Goal: Task Accomplishment & Management: Use online tool/utility

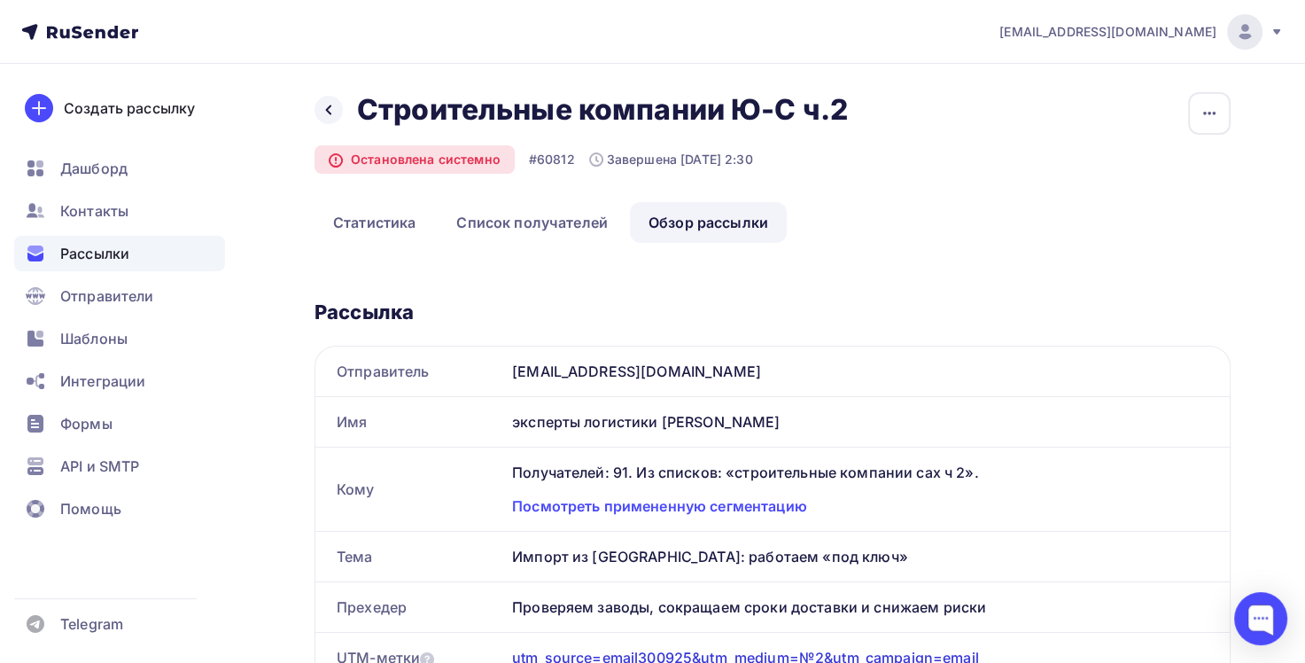
click at [90, 250] on span "Рассылки" at bounding box center [94, 253] width 69 height 21
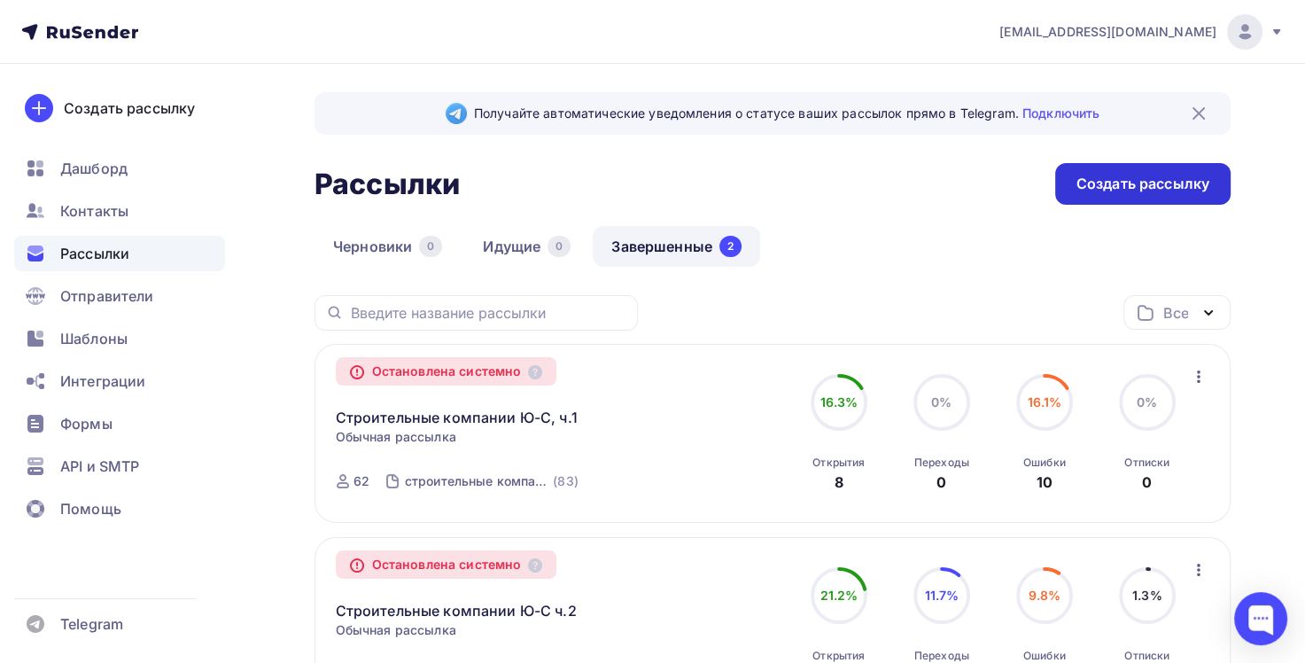
click at [1091, 184] on div "Создать рассылку" at bounding box center [1142, 184] width 133 height 20
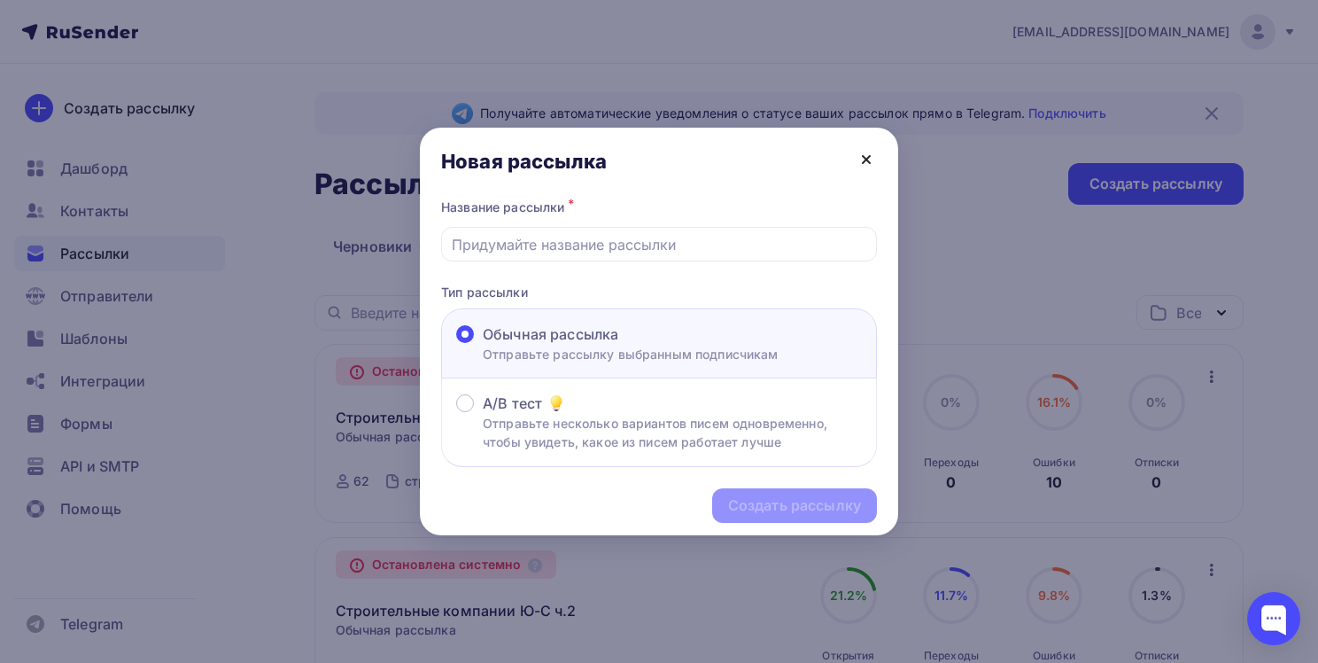
click at [867, 159] on icon at bounding box center [866, 159] width 7 height 7
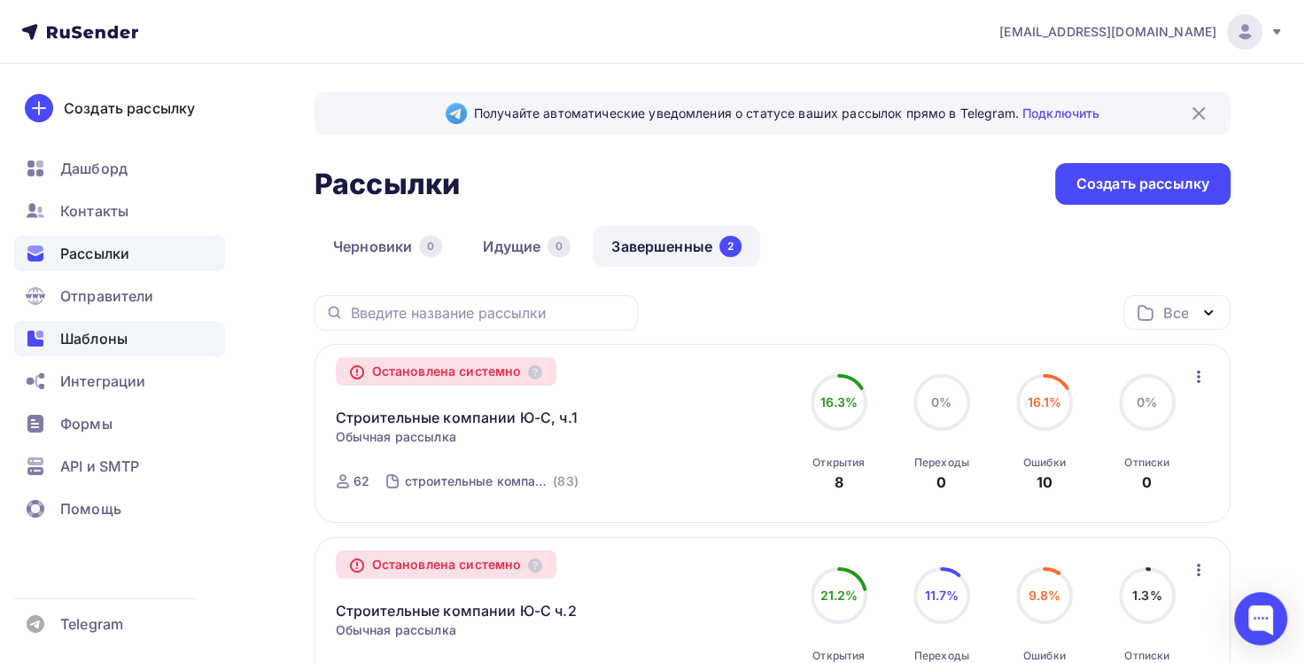
click at [130, 337] on div "Шаблоны" at bounding box center [119, 338] width 211 height 35
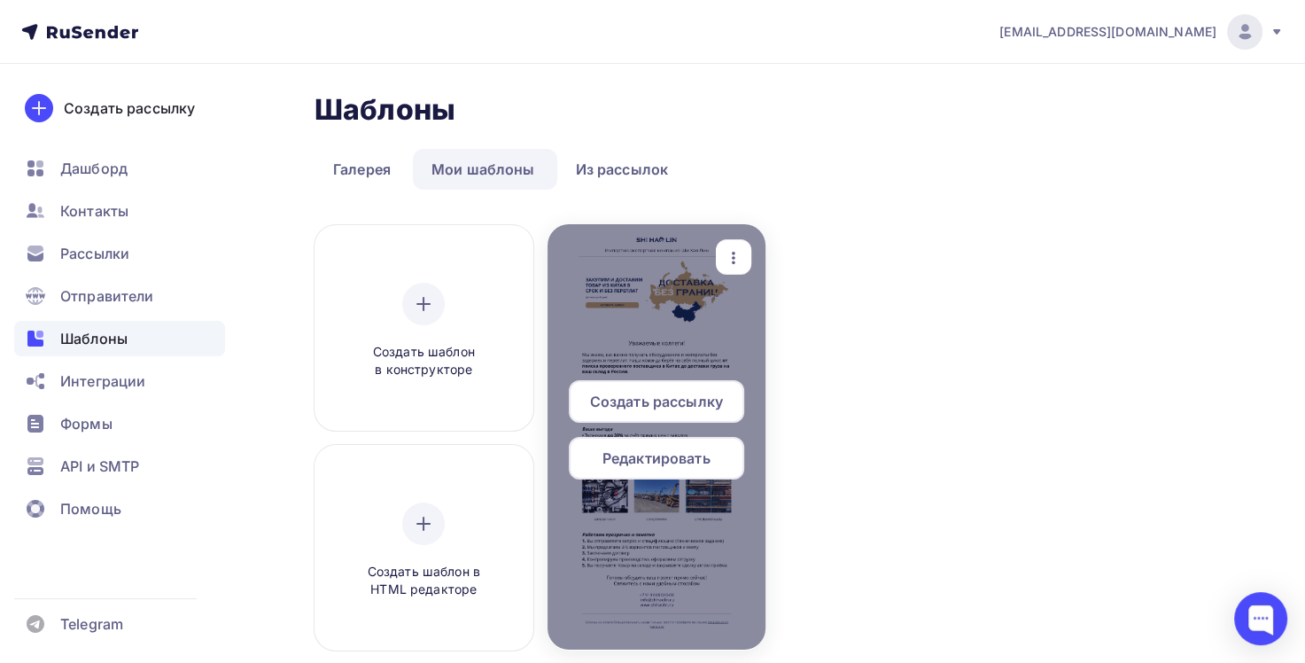
click at [735, 256] on icon "button" at bounding box center [733, 257] width 21 height 21
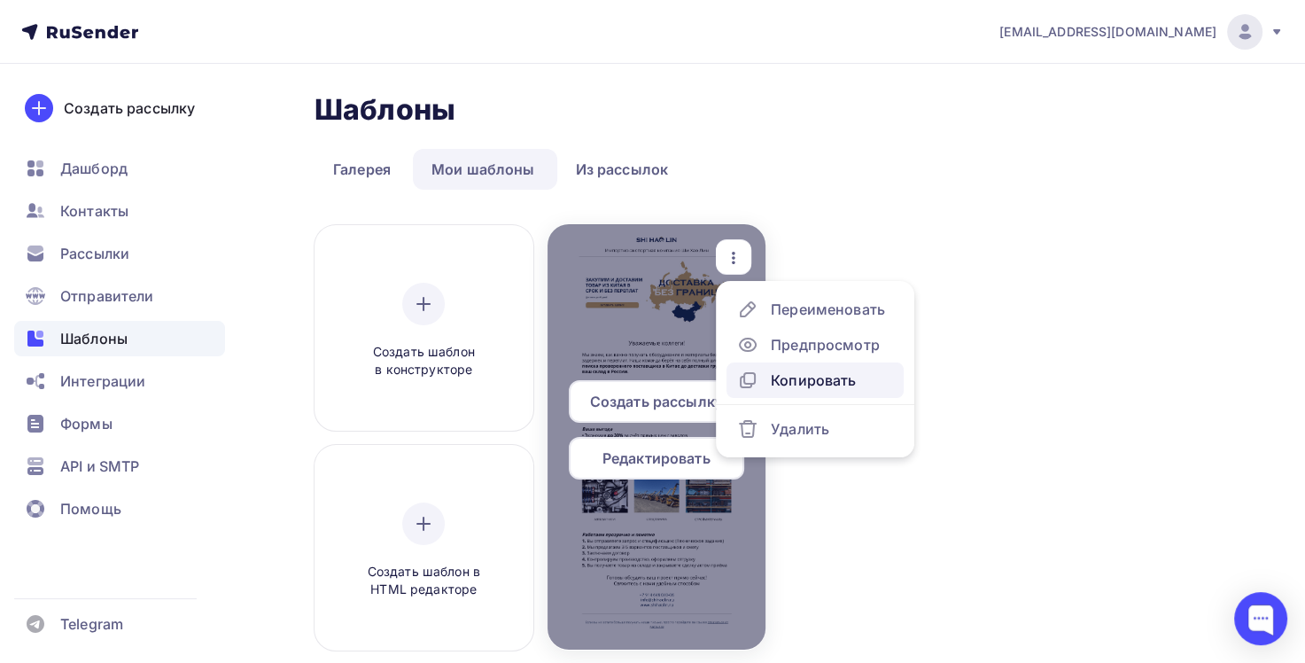
click at [779, 381] on div "Копировать" at bounding box center [813, 379] width 85 height 21
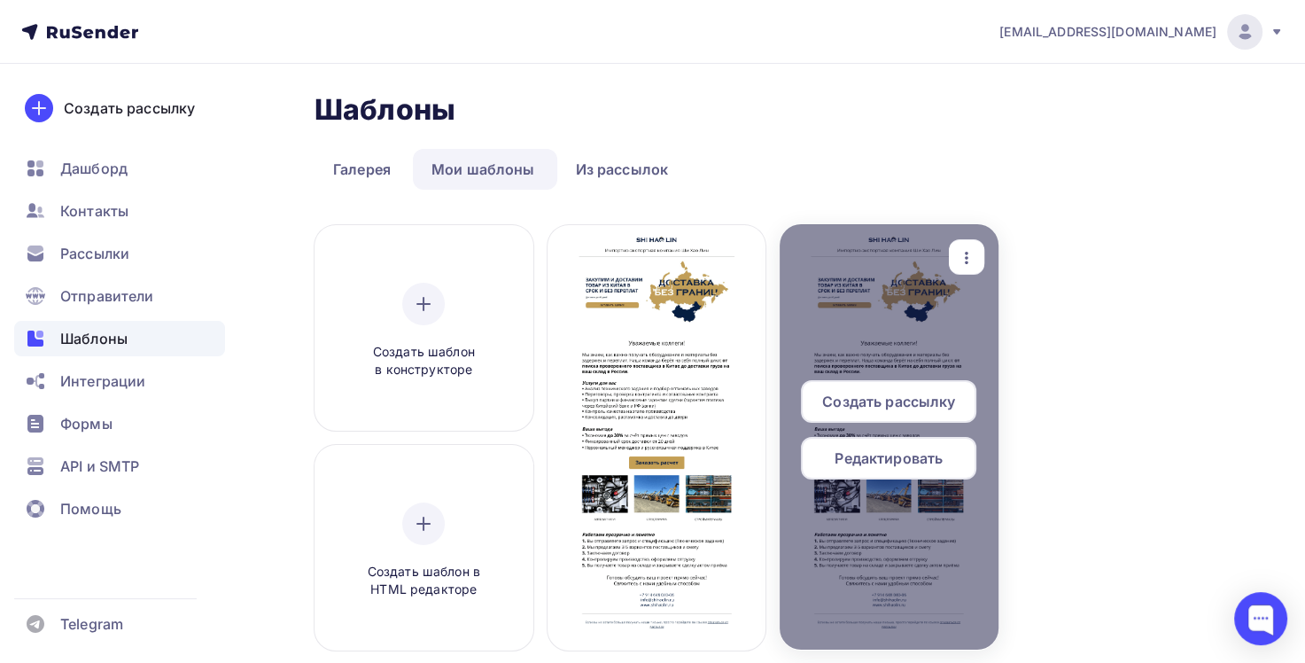
click at [896, 453] on span "Редактировать" at bounding box center [888, 457] width 108 height 21
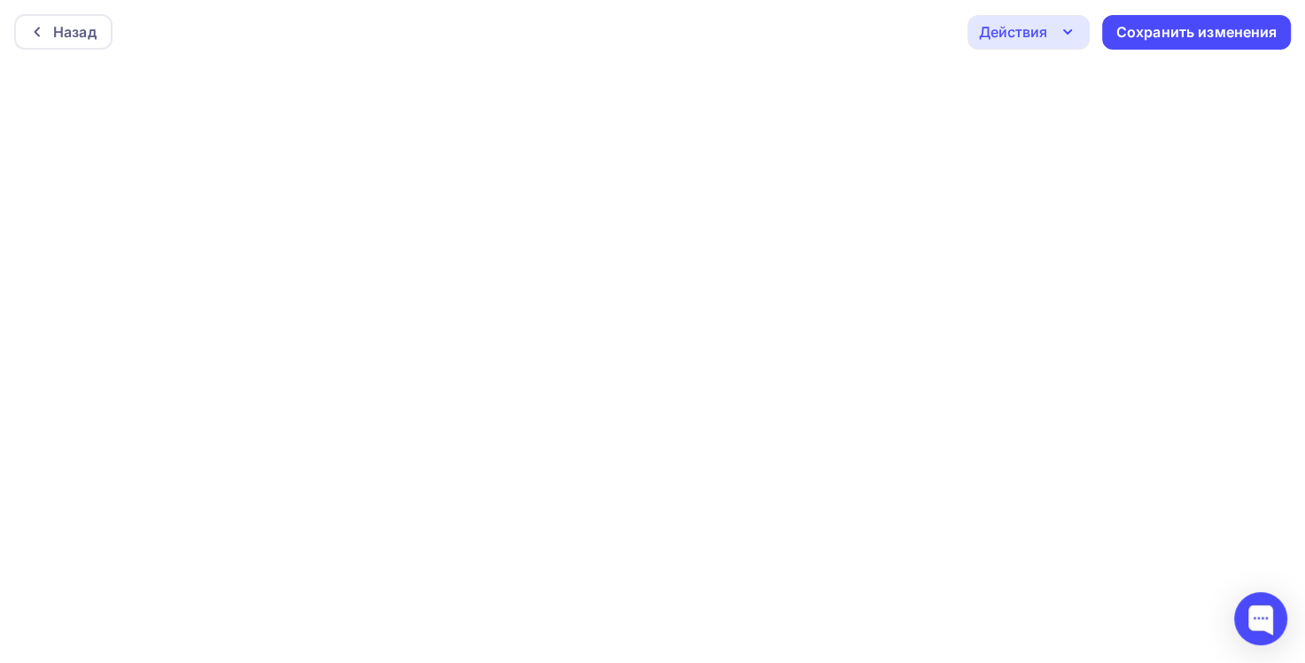
scroll to position [4, 0]
click at [37, 24] on icon at bounding box center [37, 29] width 5 height 10
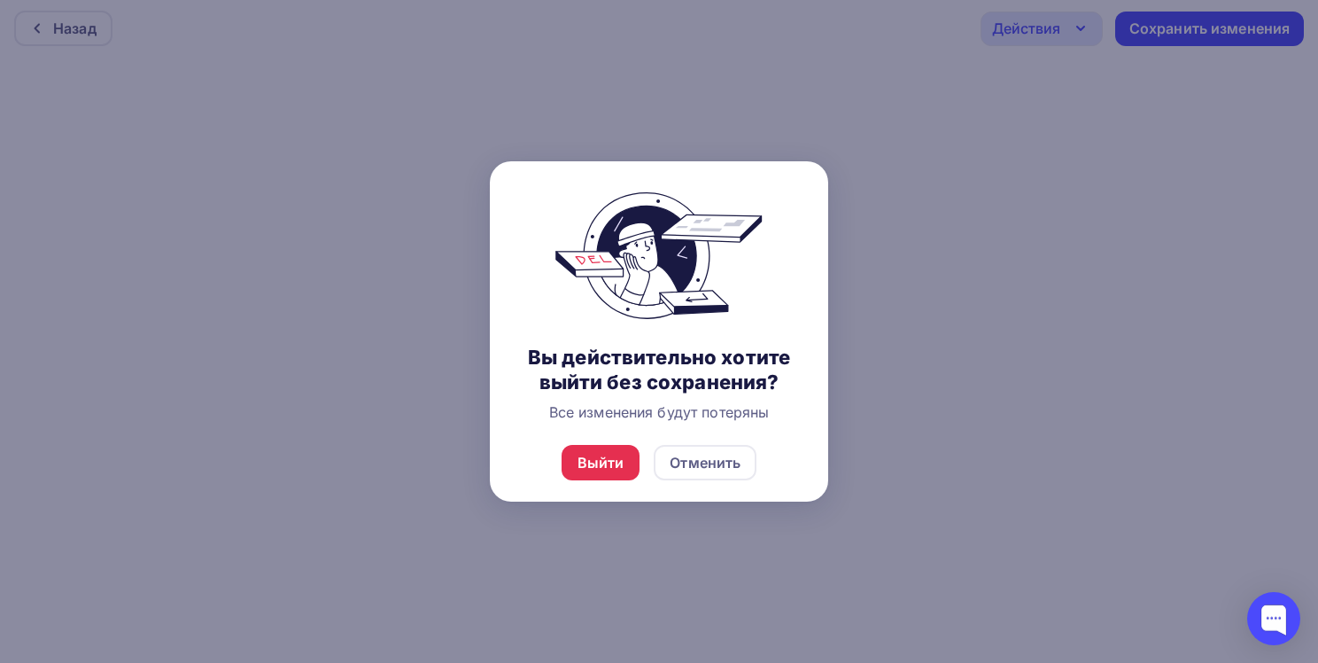
click at [701, 466] on div "Отменить" at bounding box center [705, 462] width 71 height 21
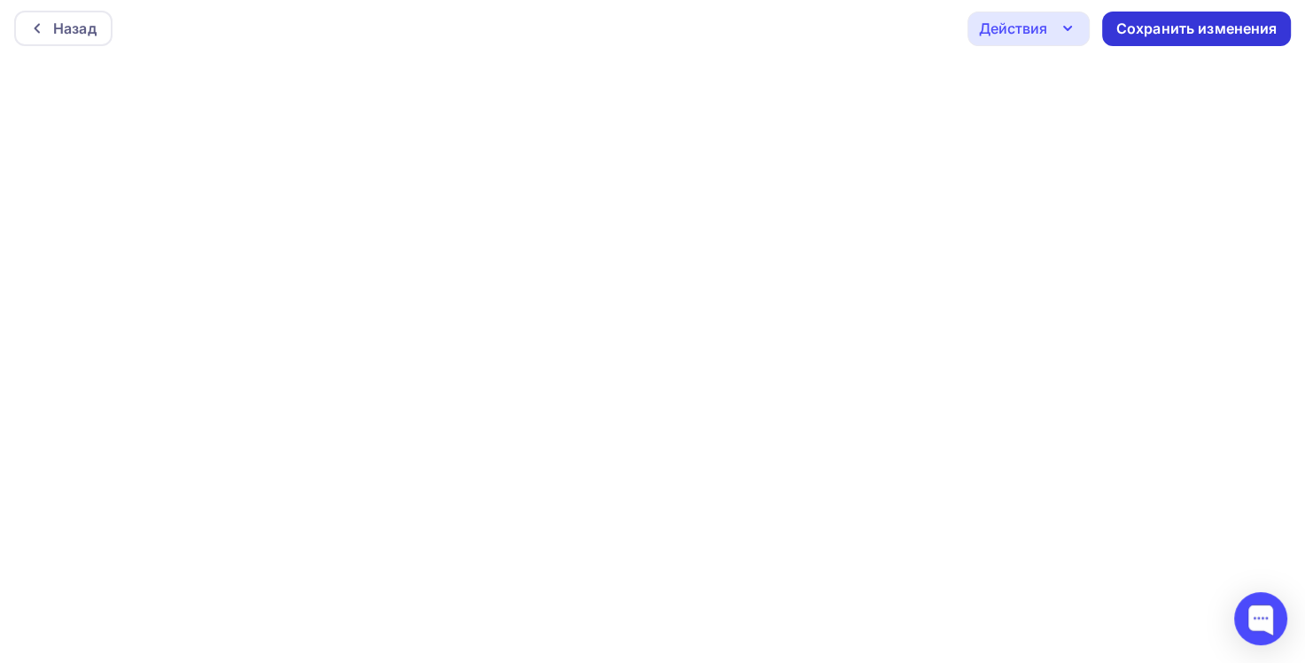
click at [1126, 24] on div "Сохранить изменения" at bounding box center [1196, 29] width 161 height 20
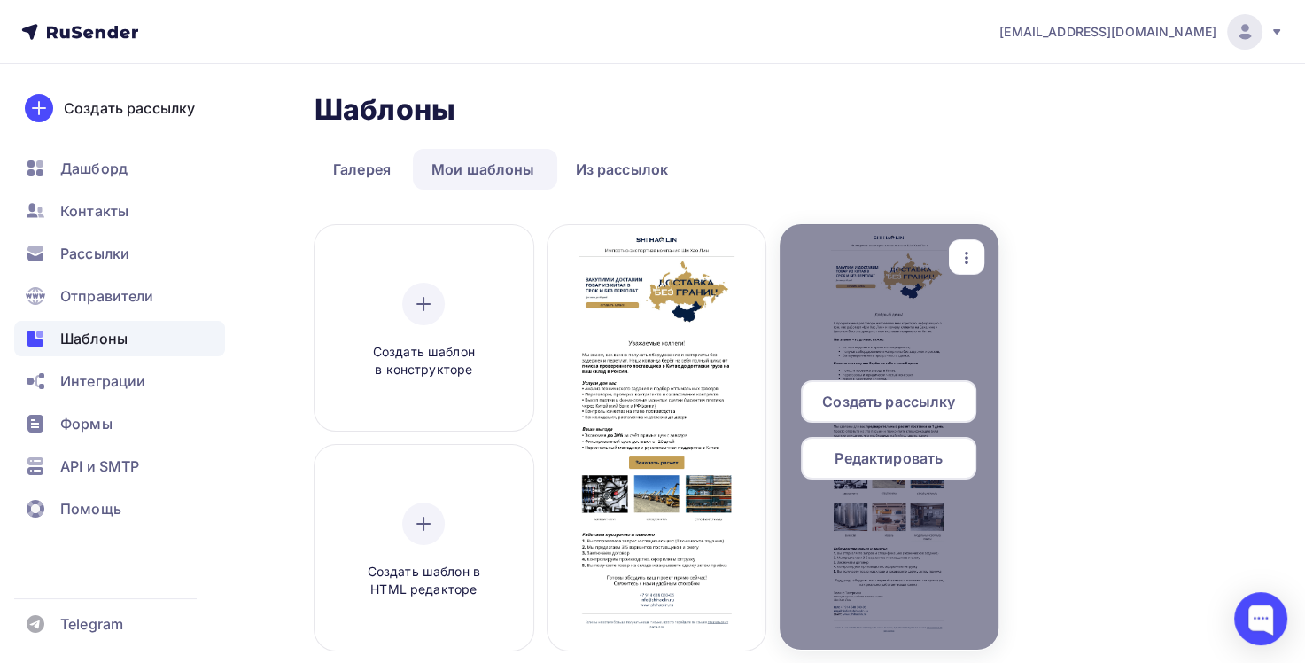
click at [963, 255] on icon "button" at bounding box center [966, 257] width 21 height 21
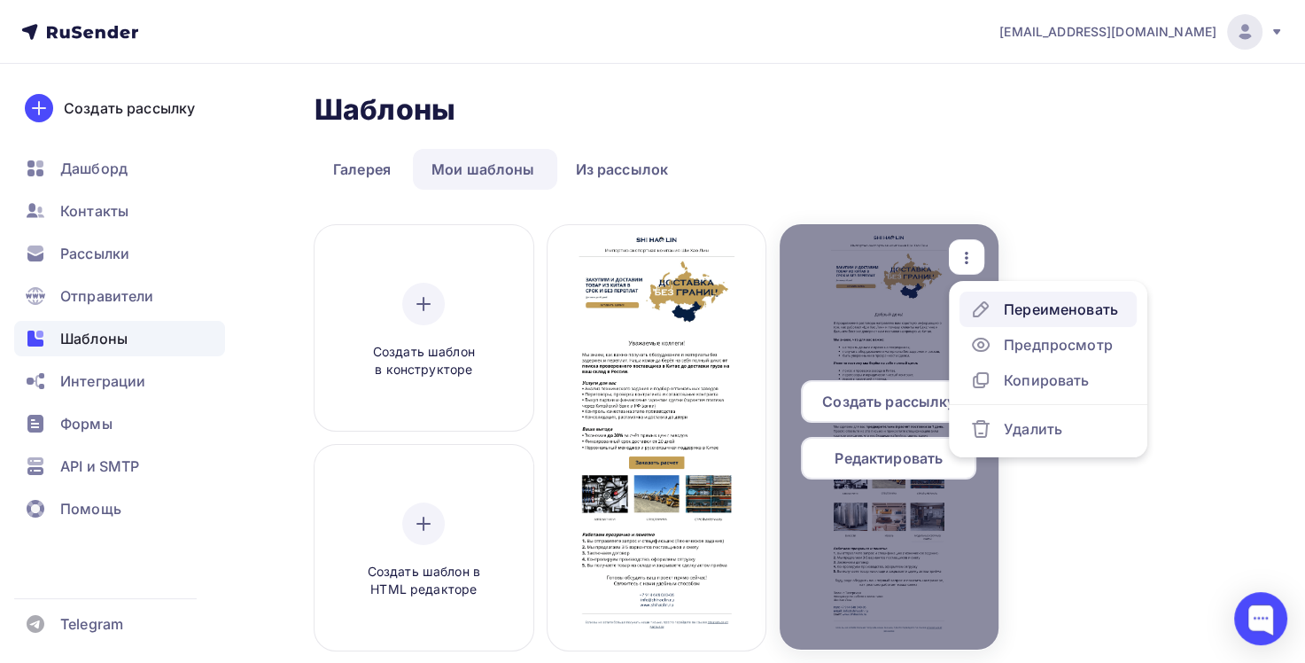
scroll to position [177, 0]
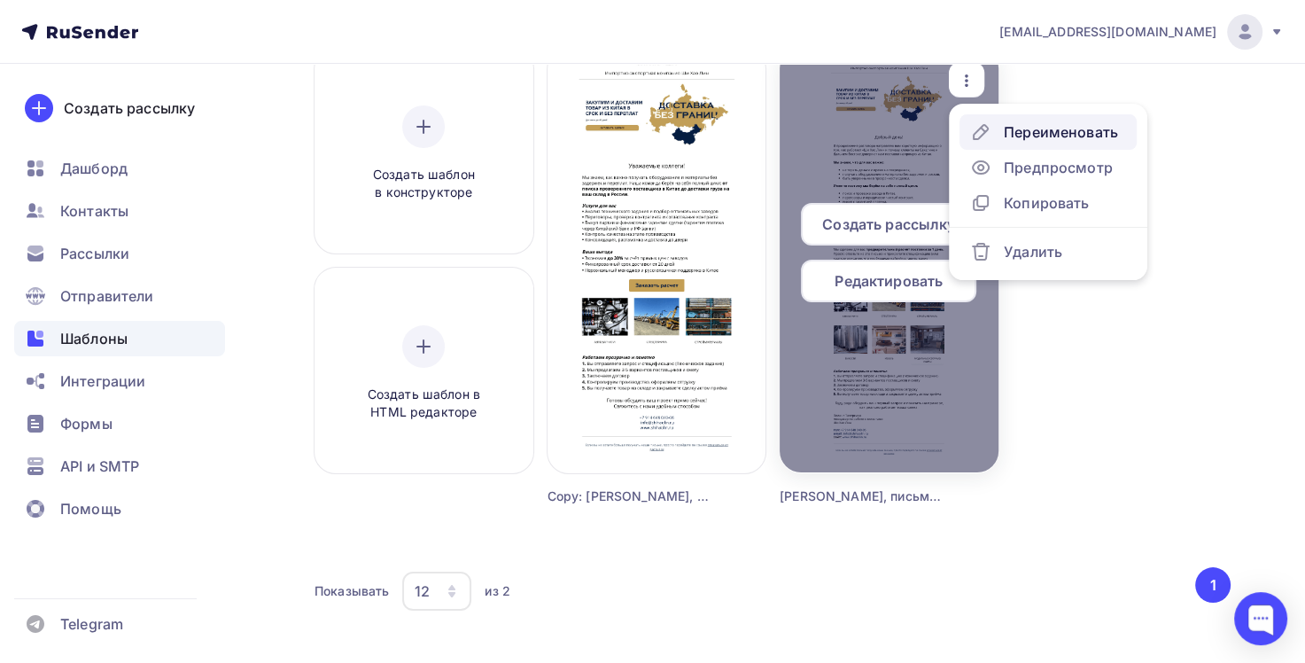
click at [996, 127] on div "Переименовать" at bounding box center [1044, 131] width 148 height 21
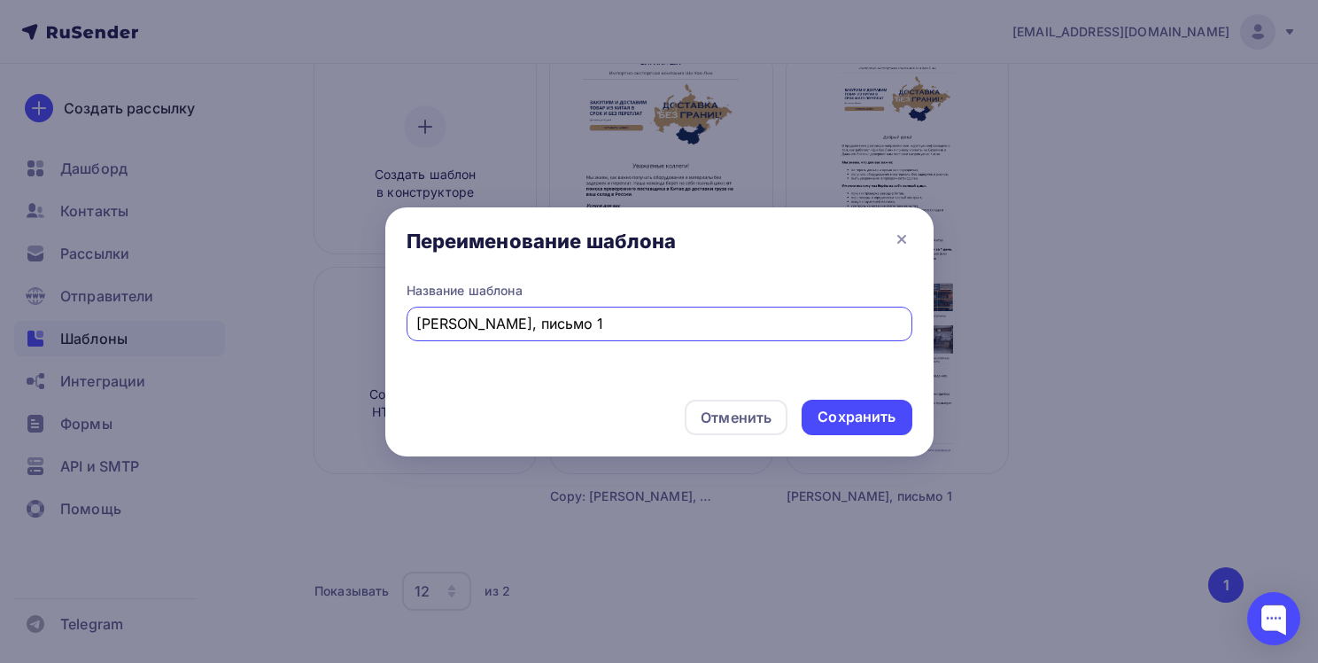
drag, startPoint x: 570, startPoint y: 319, endPoint x: 559, endPoint y: 321, distance: 10.8
click at [559, 321] on input "[PERSON_NAME], письмо 1" at bounding box center [658, 323] width 485 height 21
type input "[PERSON_NAME], письмо для колл центра"
click at [846, 414] on div "Сохранить" at bounding box center [857, 417] width 78 height 20
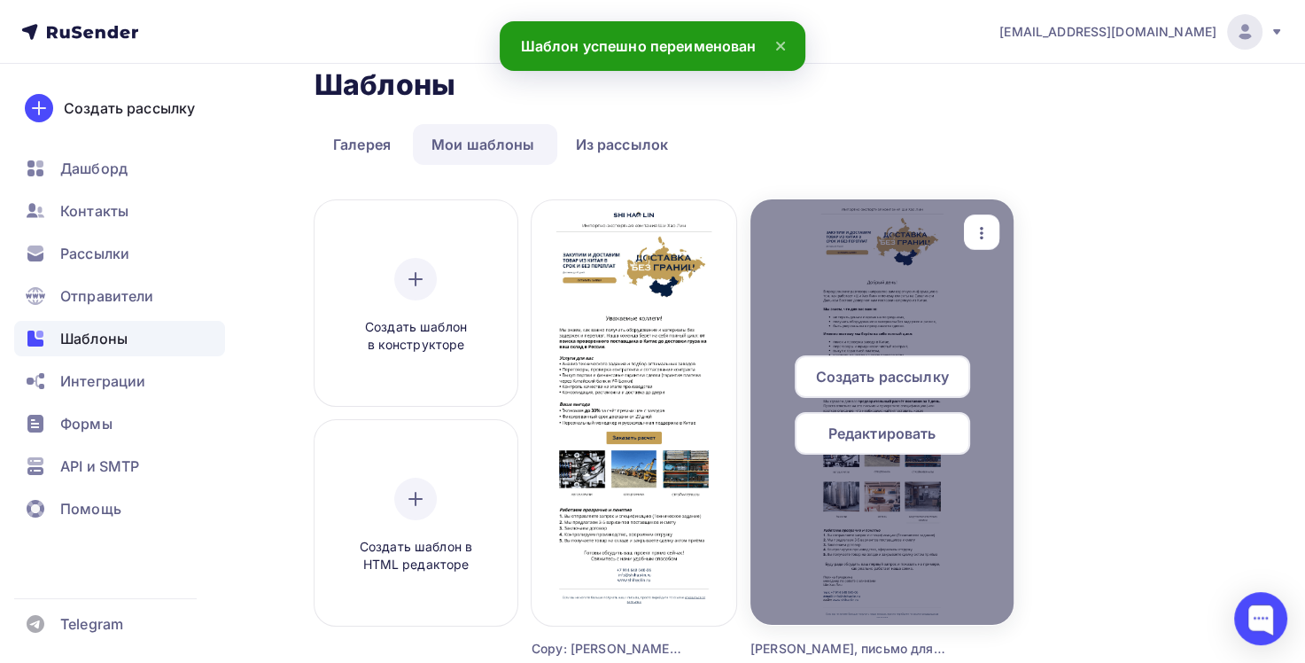
scroll to position [0, 0]
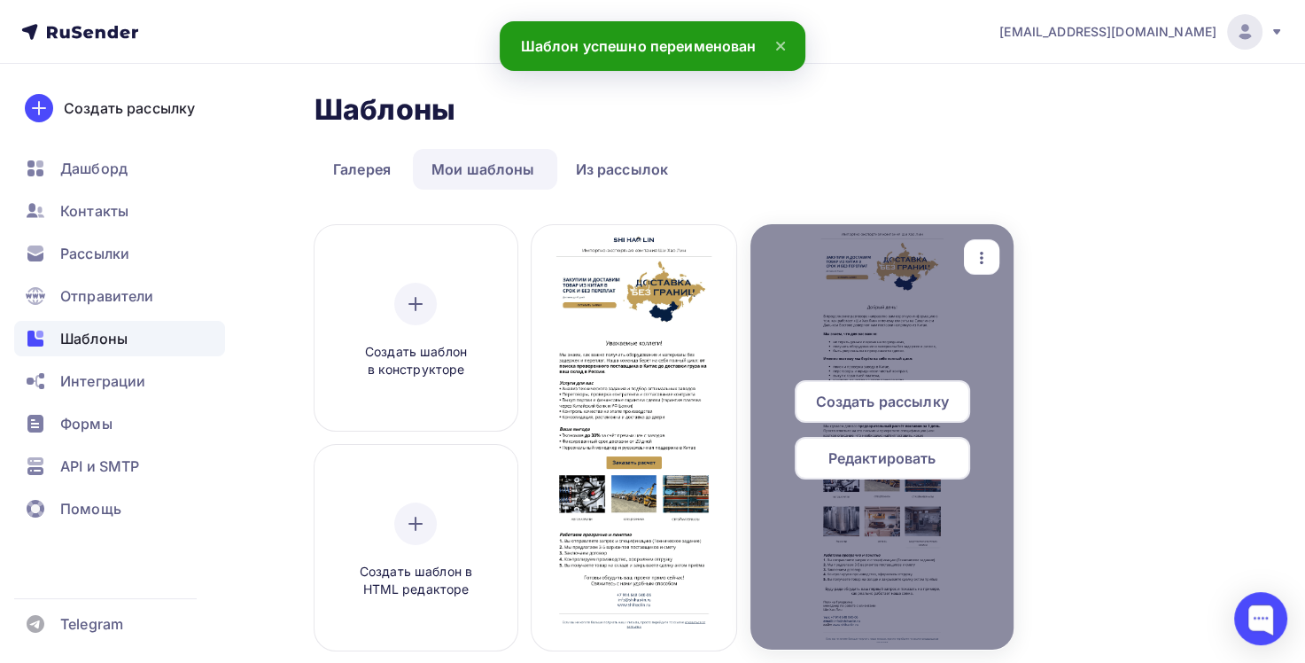
click at [881, 304] on div at bounding box center [881, 436] width 263 height 425
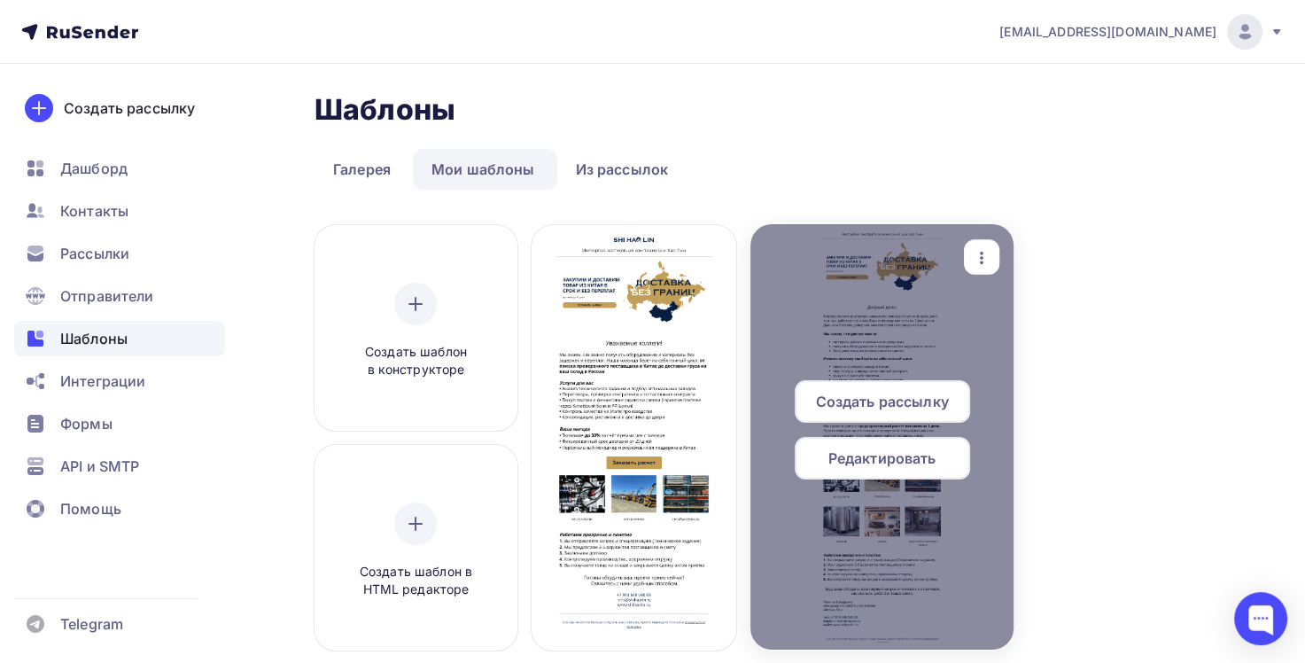
click at [866, 460] on span "Редактировать" at bounding box center [882, 457] width 108 height 21
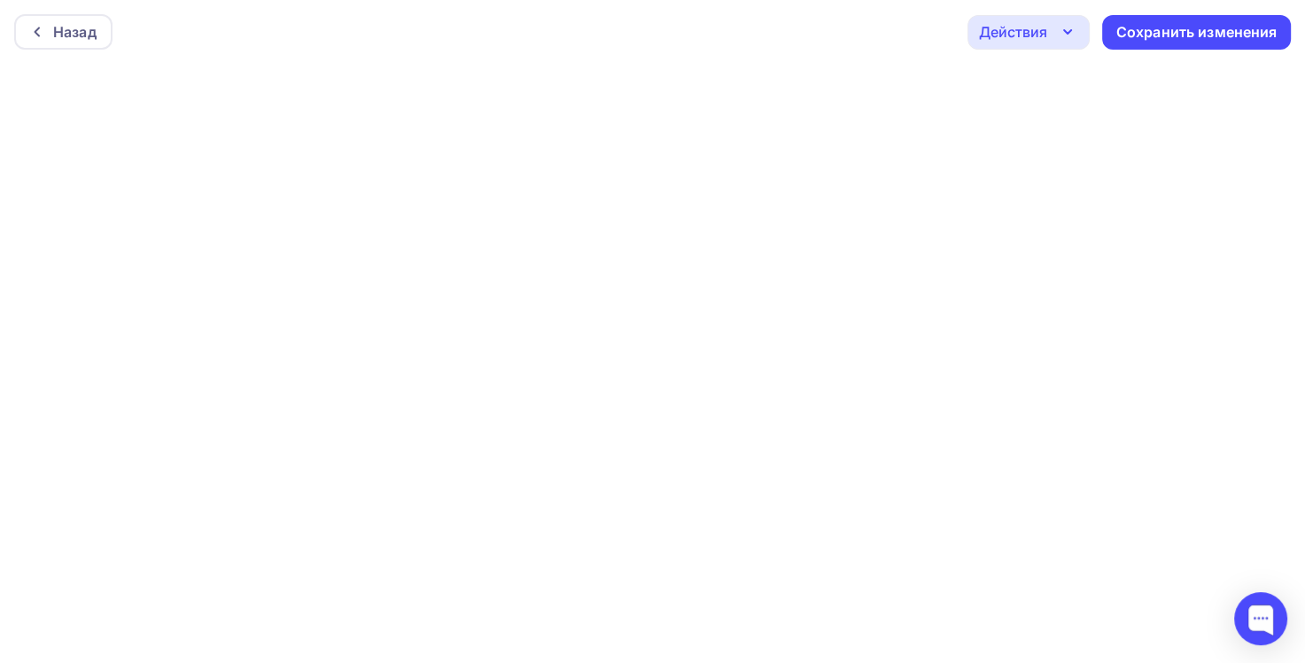
click at [1057, 28] on icon "button" at bounding box center [1067, 31] width 21 height 21
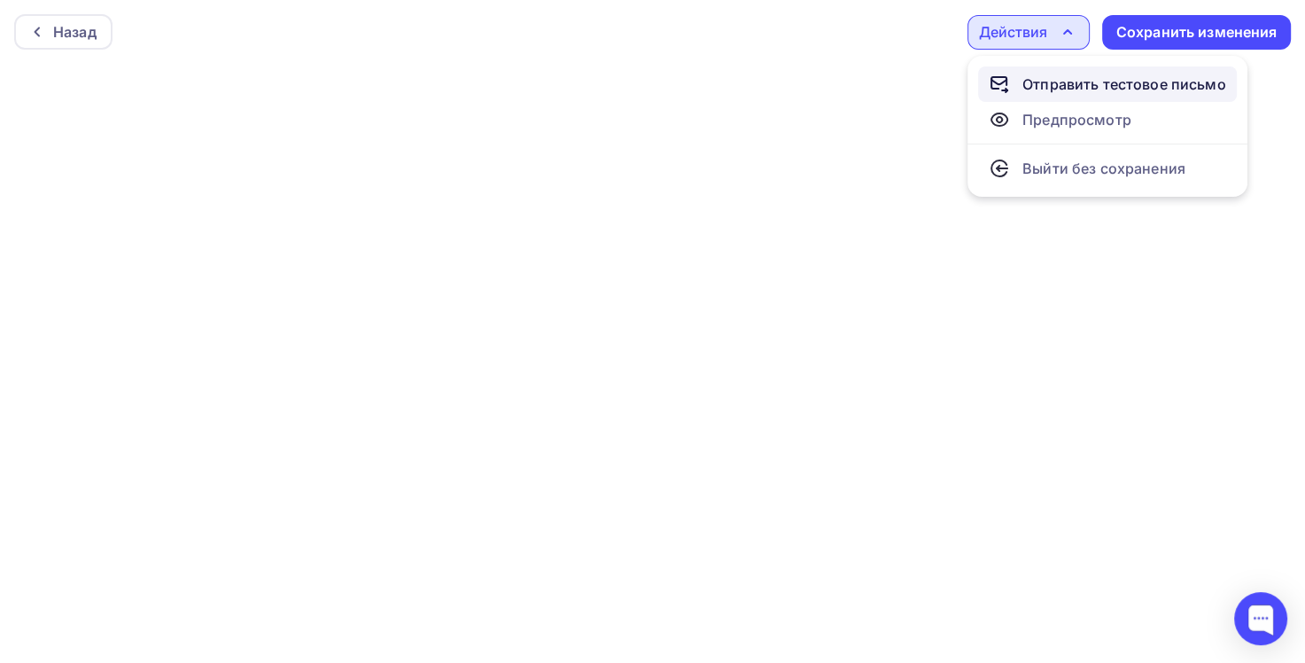
click at [1055, 85] on div "Отправить тестовое письмо" at bounding box center [1124, 84] width 204 height 21
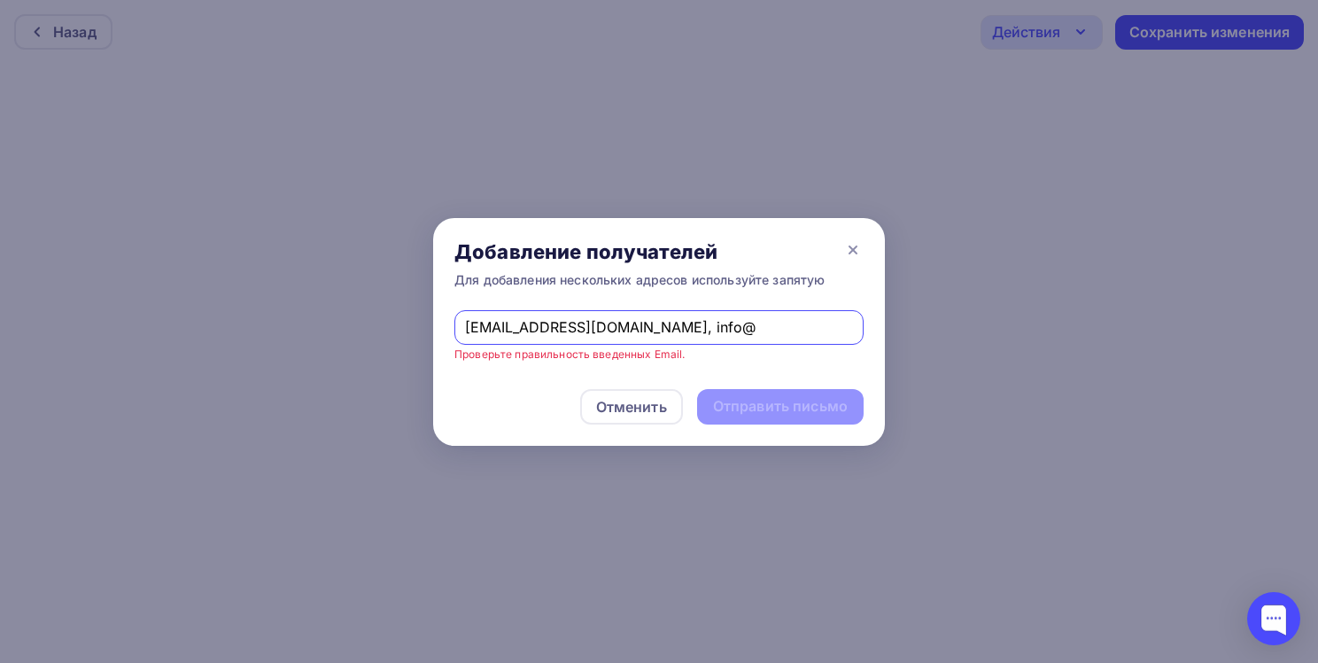
type input "[EMAIL_ADDRESS][DOMAIN_NAME], info@"
click at [970, 112] on div at bounding box center [659, 331] width 1318 height 663
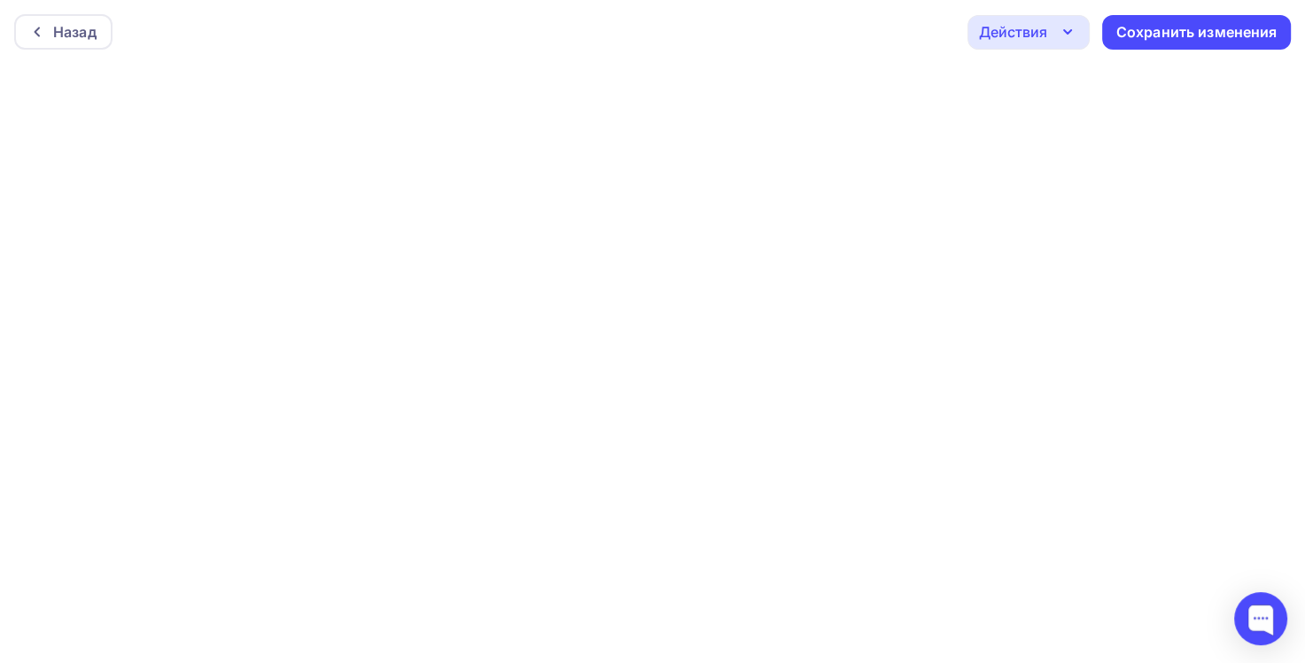
click at [1050, 32] on div "Действия" at bounding box center [1028, 32] width 122 height 35
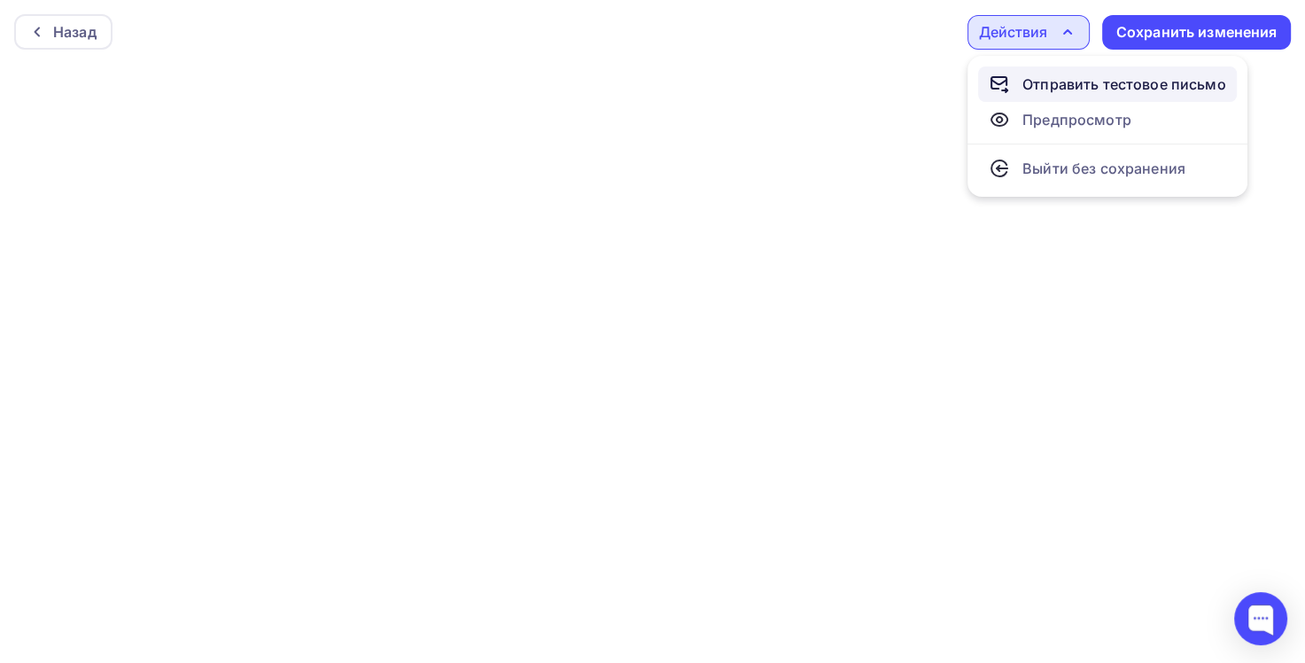
click at [1058, 87] on div "Отправить тестовое письмо" at bounding box center [1124, 84] width 204 height 21
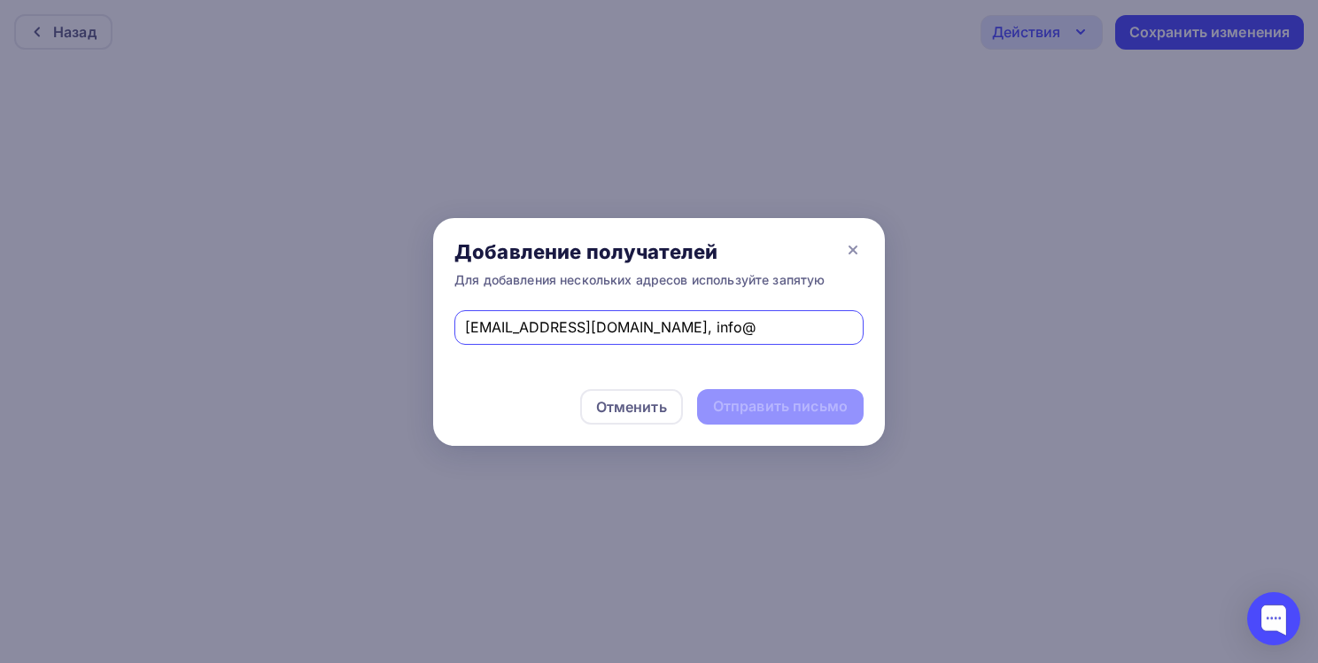
click at [663, 334] on input "[EMAIL_ADDRESS][DOMAIN_NAME], info@" at bounding box center [659, 326] width 389 height 21
click at [682, 327] on input "[EMAIL_ADDRESS][DOMAIN_NAME], [EMAIL_ADDRESS][DOMAIN_NAME]" at bounding box center [659, 326] width 389 height 21
type input "[EMAIL_ADDRESS][DOMAIN_NAME], [EMAIL_ADDRESS][DOMAIN_NAME]"
click at [755, 401] on div "Отправить письмо" at bounding box center [780, 406] width 135 height 20
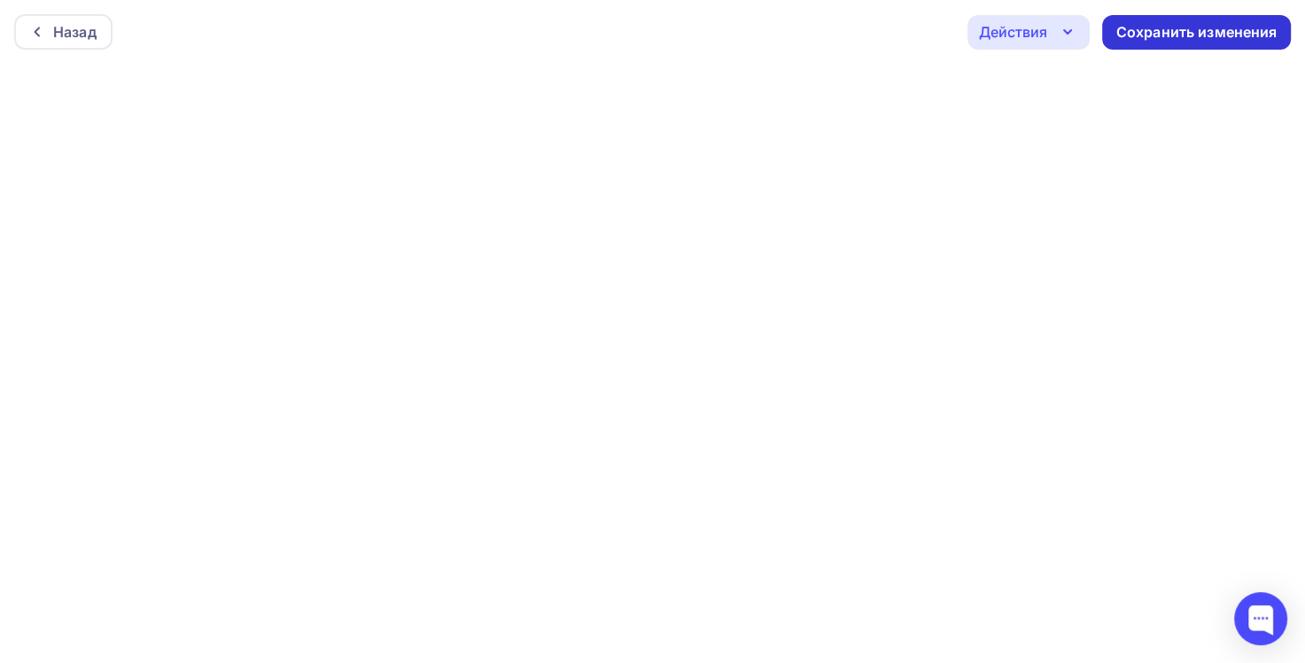
click at [1234, 29] on div "Сохранить изменения" at bounding box center [1196, 32] width 161 height 20
